Goal: Task Accomplishment & Management: Manage account settings

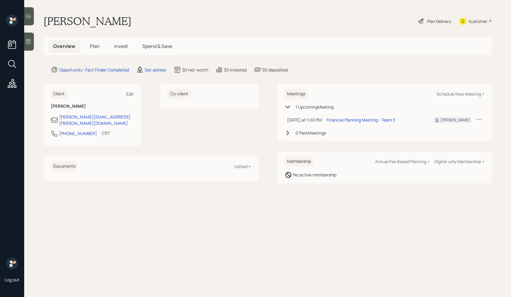
click at [130, 95] on div "Edit" at bounding box center [130, 94] width 8 height 6
select select "America/[GEOGRAPHIC_DATA]"
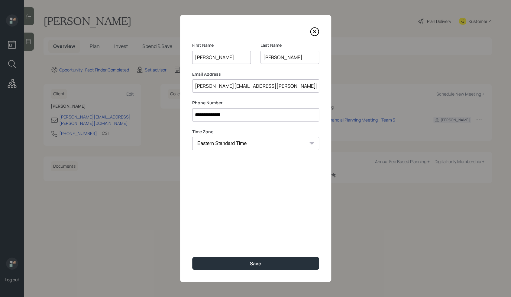
drag, startPoint x: 269, startPoint y: 86, endPoint x: 174, endPoint y: 87, distance: 94.5
click at [174, 87] on div "**********" at bounding box center [255, 148] width 511 height 297
paste input "[URL][DOMAIN_NAME]"
type input "h"
paste input "[PERSON_NAME][EMAIL_ADDRESS][PERSON_NAME][DOMAIN_NAME]"
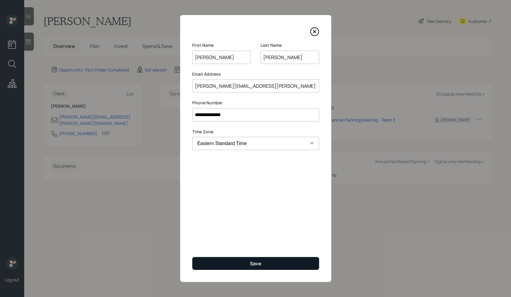
type input "[PERSON_NAME][EMAIL_ADDRESS][PERSON_NAME][DOMAIN_NAME]"
click at [266, 259] on button "Save" at bounding box center [255, 263] width 127 height 13
